Goal: Task Accomplishment & Management: Manage account settings

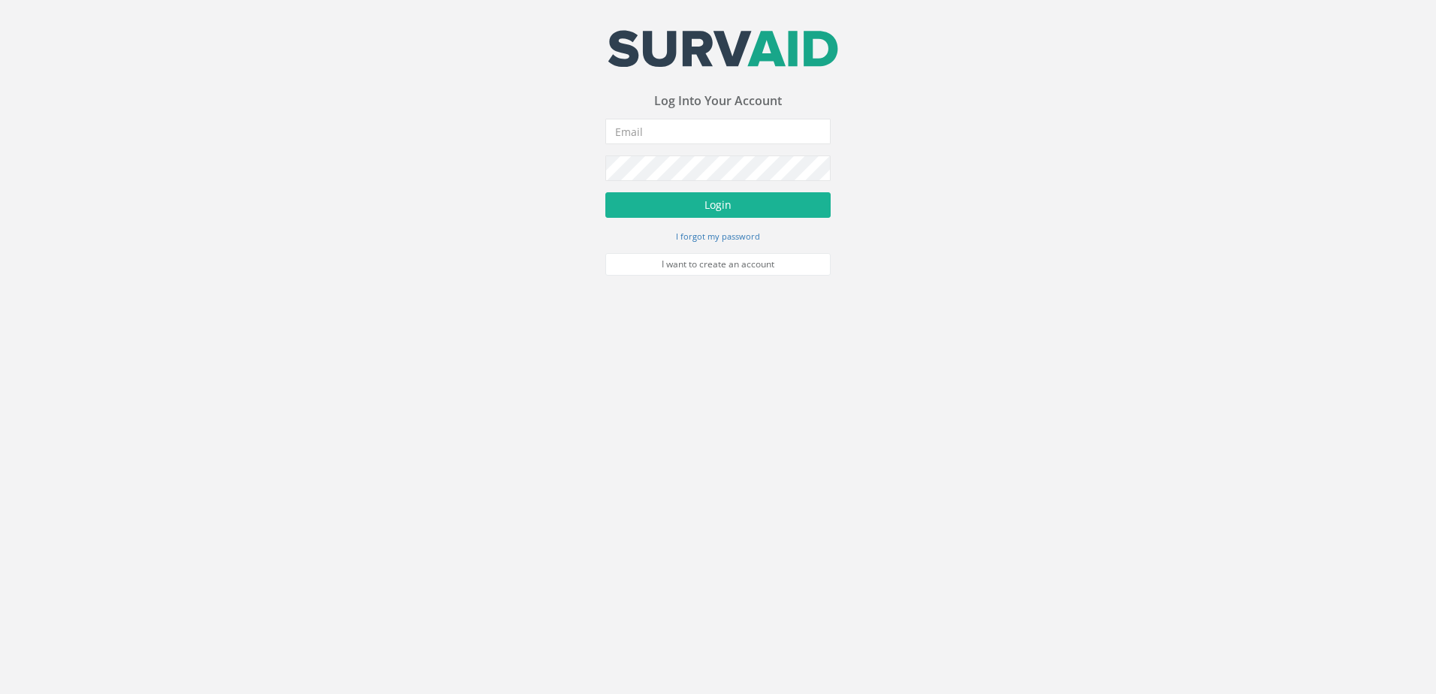
click at [711, 116] on div "Your email address was sucessfully verified - please login below to continue Yo…" at bounding box center [717, 153] width 225 height 246
click at [709, 129] on input "email" at bounding box center [717, 132] width 225 height 26
click at [711, 129] on input "email" at bounding box center [717, 132] width 225 height 26
type input "[EMAIL_ADDRESS][DOMAIN_NAME]"
click at [684, 208] on button "Login" at bounding box center [717, 205] width 225 height 26
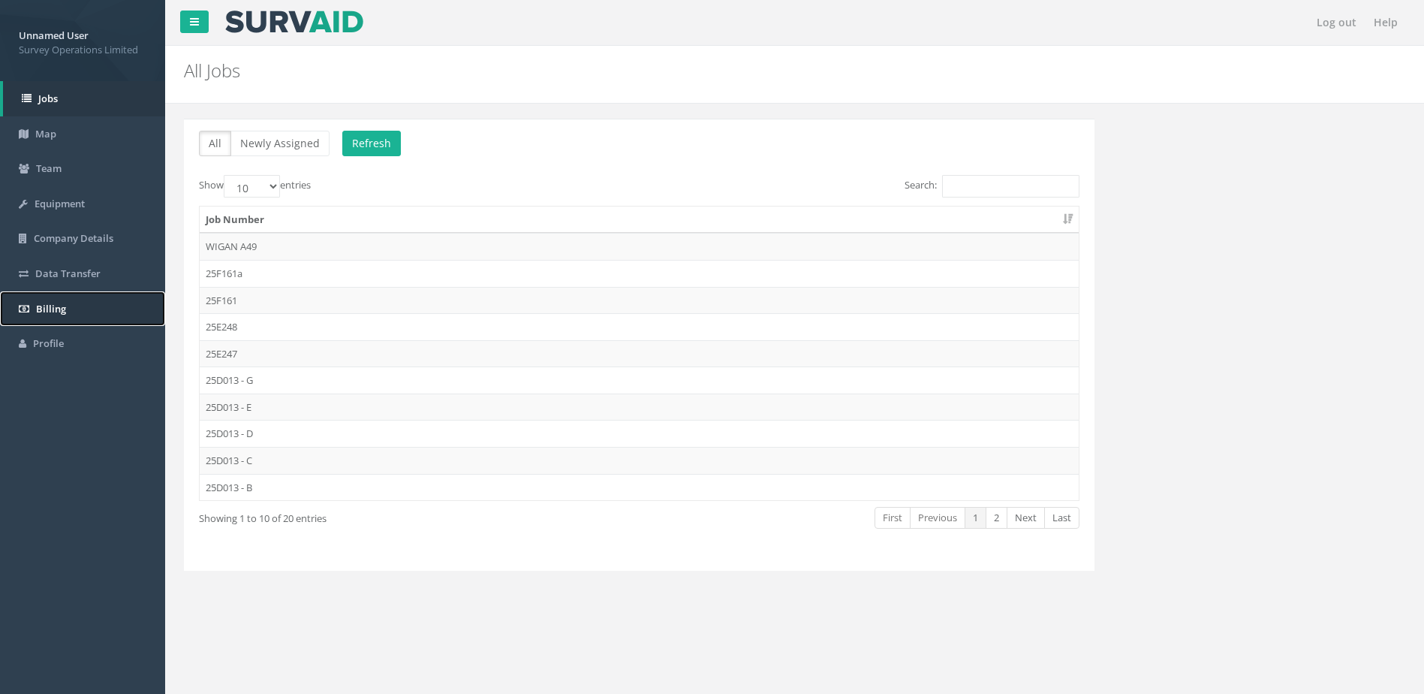
click at [96, 315] on link "Billing" at bounding box center [82, 308] width 165 height 35
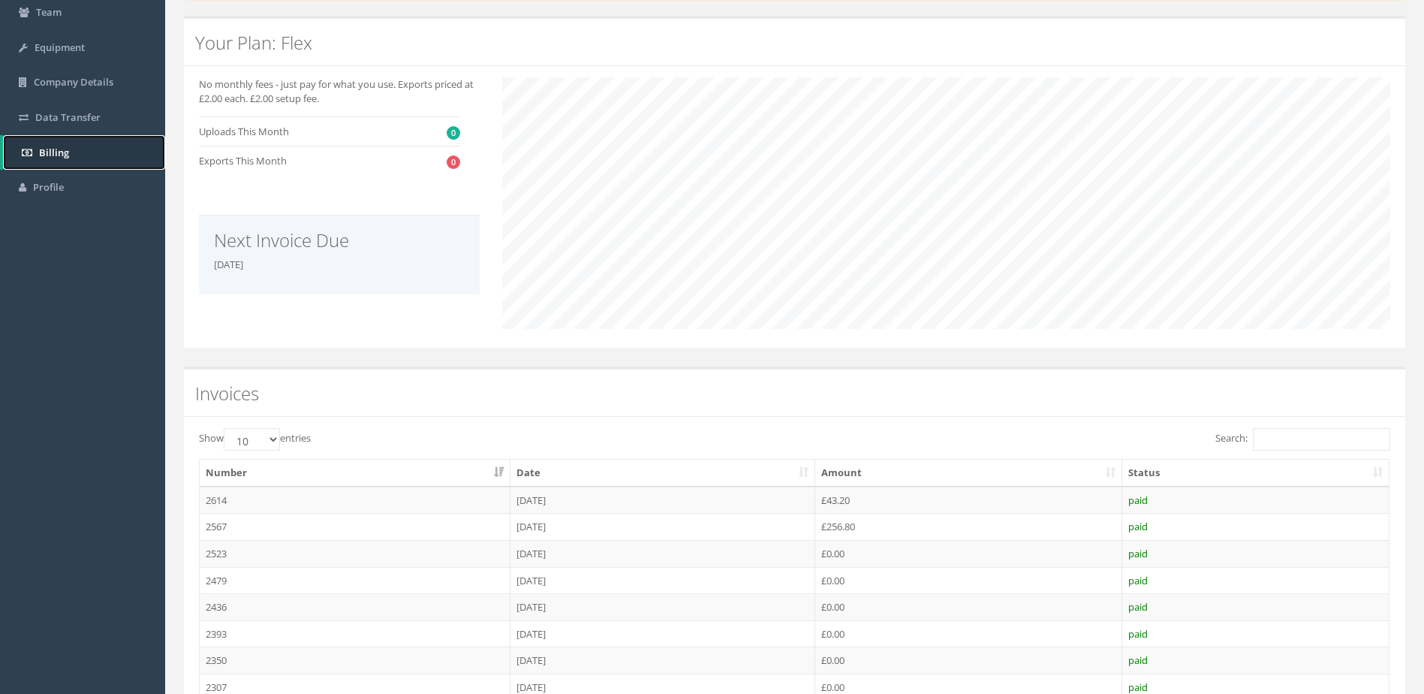
scroll to position [300, 0]
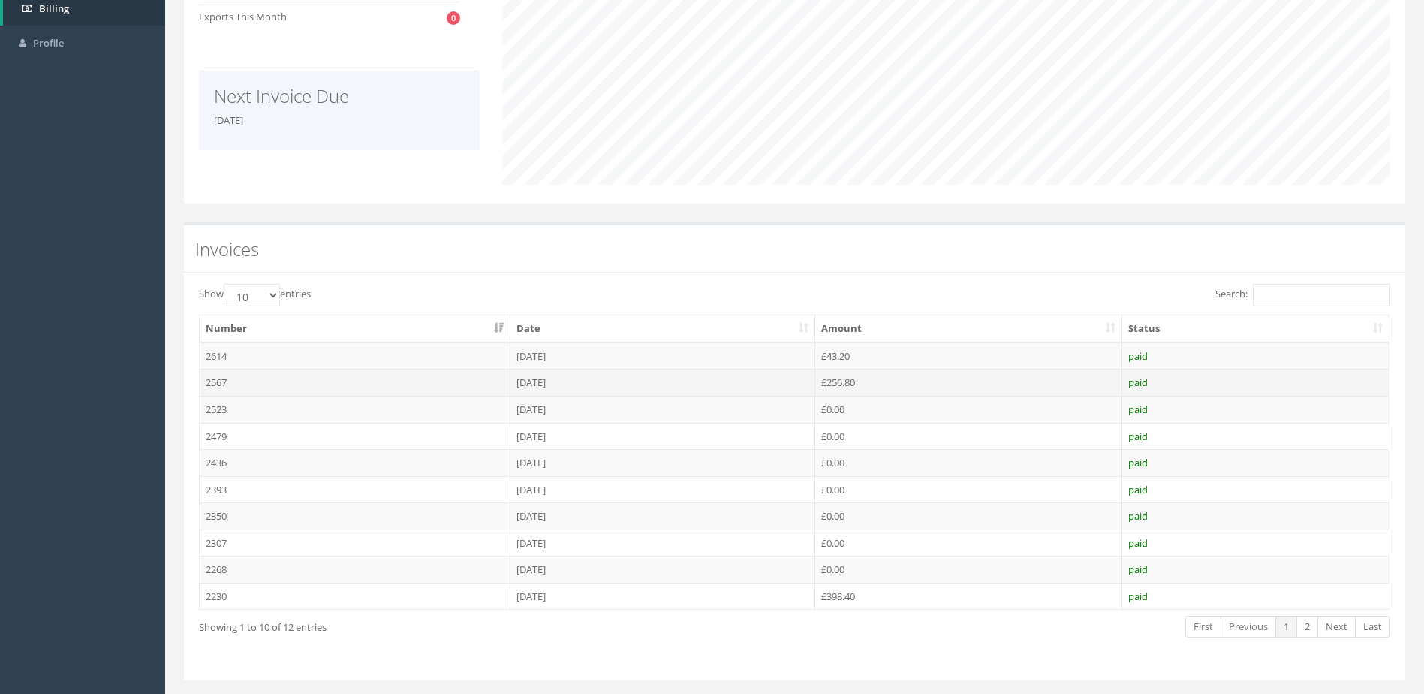
click at [591, 384] on td "[DATE]" at bounding box center [663, 382] width 304 height 27
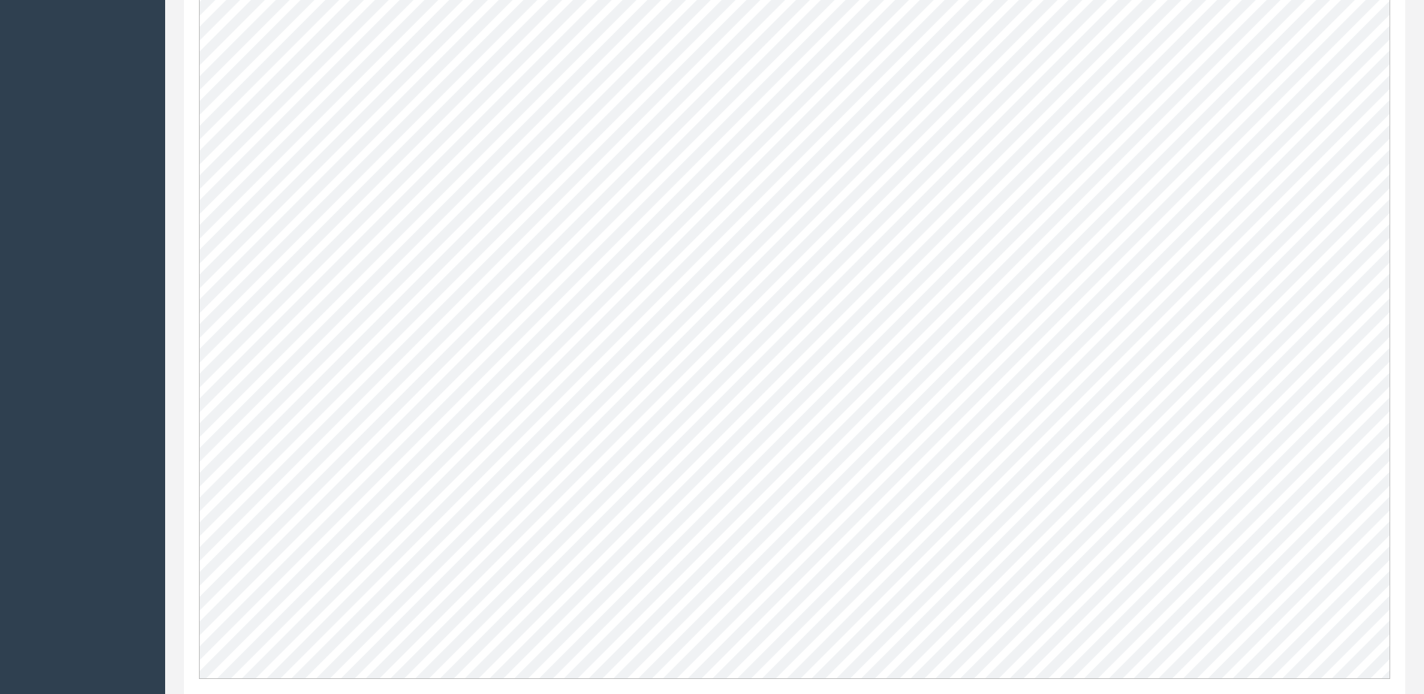
scroll to position [869, 0]
